Goal: Task Accomplishment & Management: Use online tool/utility

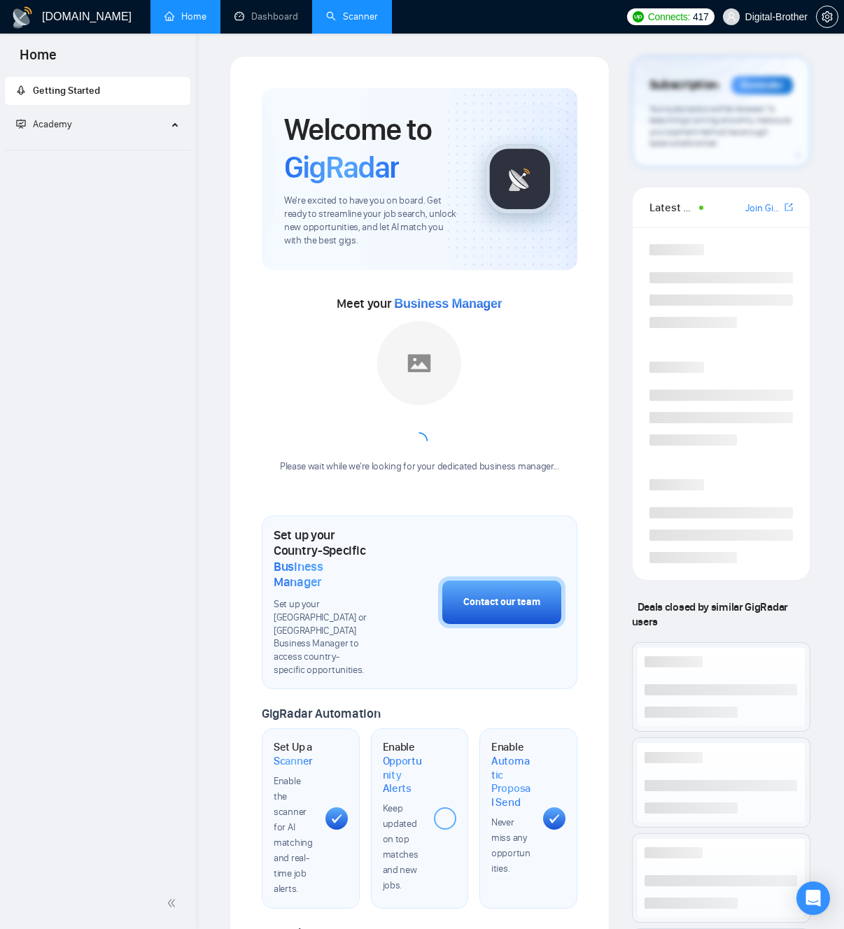
click at [366, 22] on link "Scanner" at bounding box center [352, 16] width 52 height 12
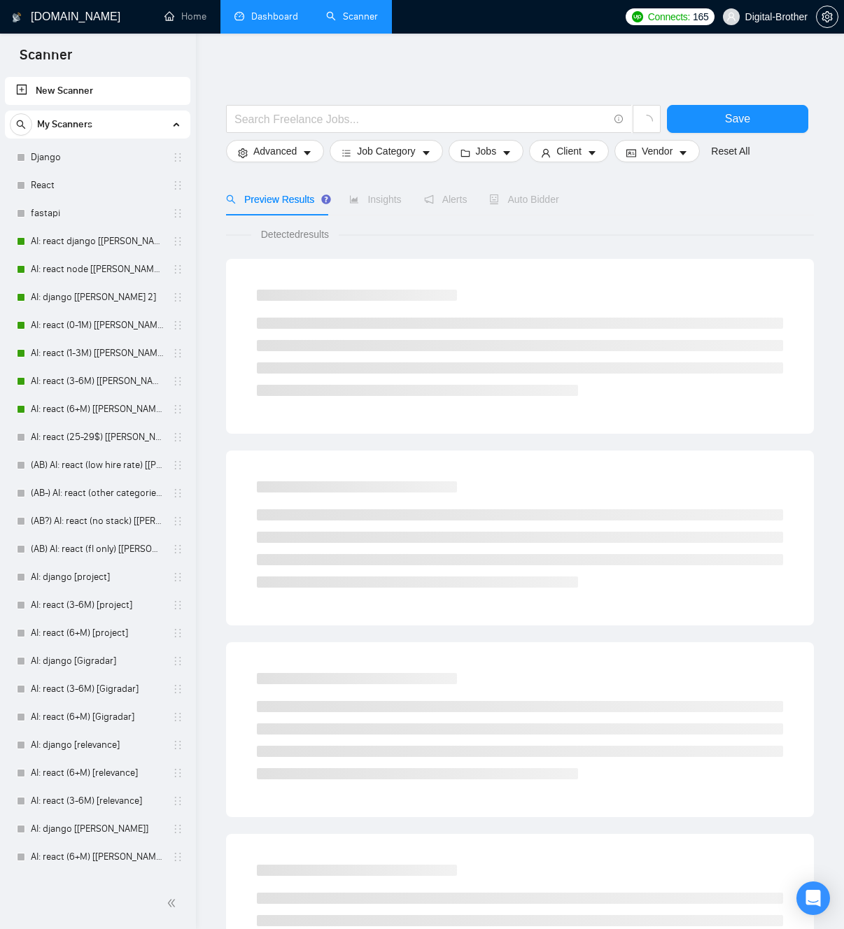
click at [290, 22] on link "Dashboard" at bounding box center [266, 16] width 64 height 12
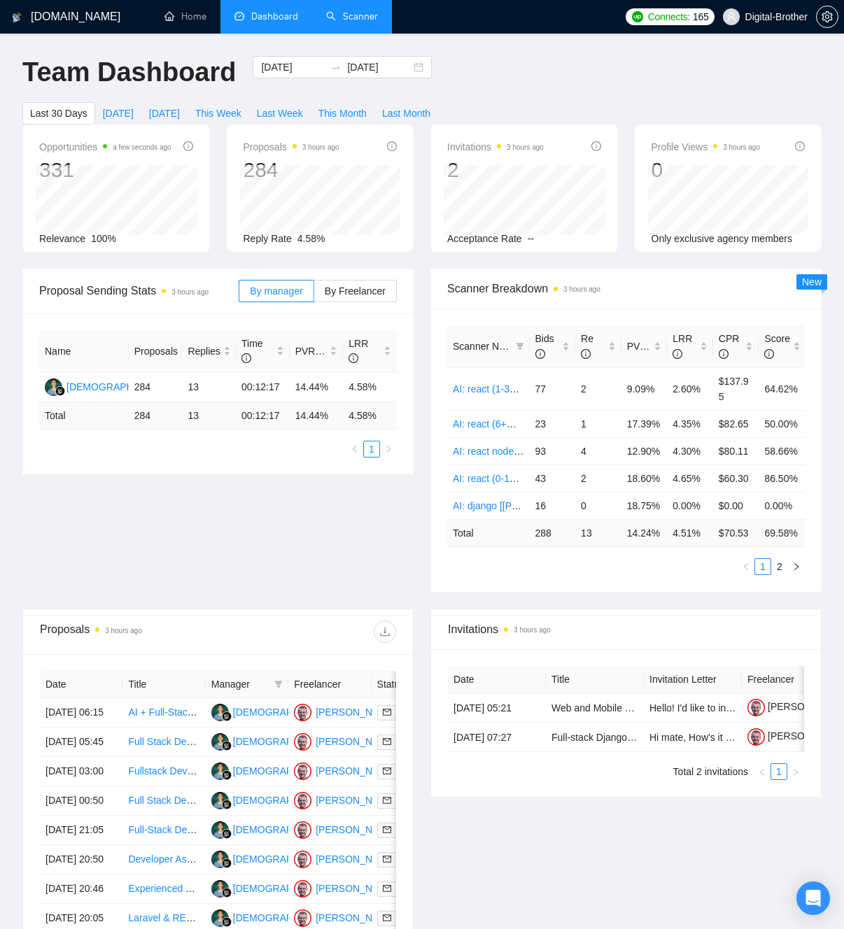
click at [547, 78] on div "Team Dashboard [DATE] [DATE] Last 30 Days [DATE] [DATE] This Week Last Week Thi…" at bounding box center [422, 90] width 816 height 69
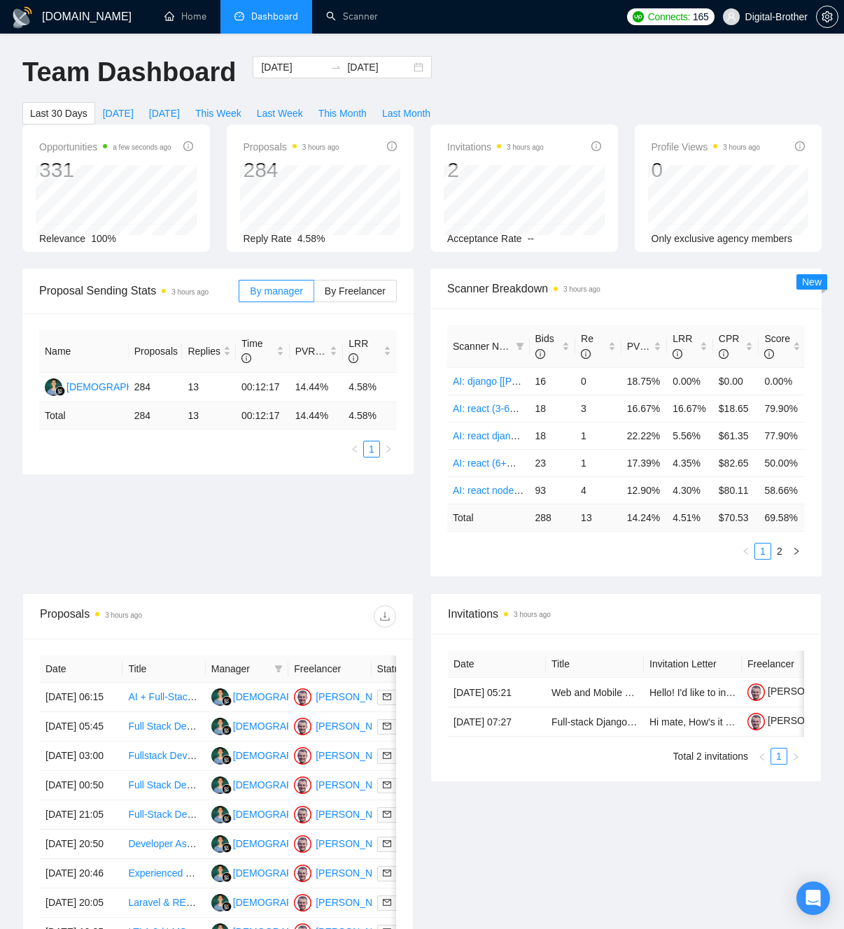
click at [518, 89] on div "Team Dashboard [DATE] [DATE] Last 30 Days [DATE] [DATE] This Week Last Week Thi…" at bounding box center [422, 90] width 816 height 69
click at [402, 525] on div "Proposal Sending Stats 3 hours ago By manager By Freelancer Name Proposals Repl…" at bounding box center [422, 431] width 816 height 325
